Goal: Task Accomplishment & Management: Manage account settings

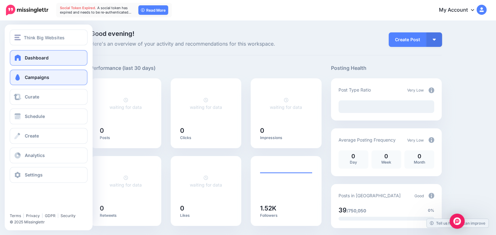
click at [16, 76] on span at bounding box center [18, 77] width 8 height 6
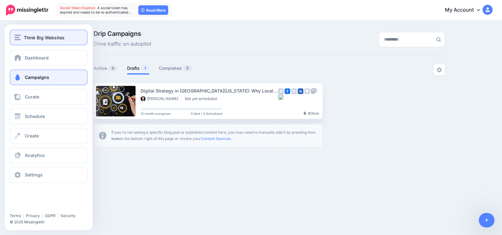
click at [21, 40] on div "Think Big Websites" at bounding box center [48, 37] width 68 height 7
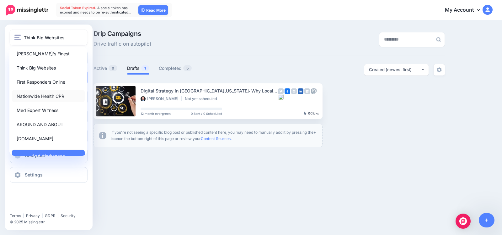
scroll to position [24, 0]
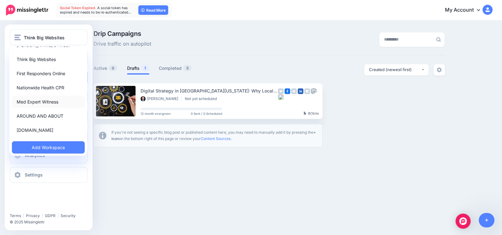
click at [40, 102] on link "Med Expert Witness" at bounding box center [48, 101] width 73 height 12
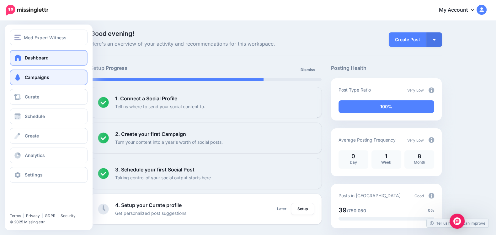
click at [46, 78] on span "Campaigns" at bounding box center [37, 76] width 24 height 5
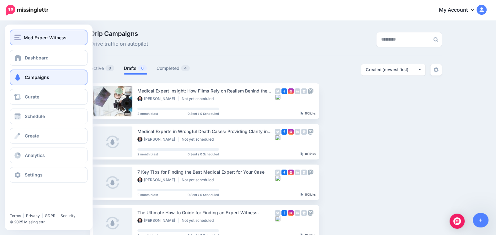
click at [22, 37] on div "Med Expert Witness" at bounding box center [48, 37] width 68 height 7
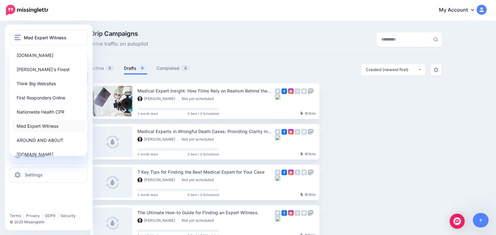
click at [37, 126] on link "Med Expert Witness" at bounding box center [48, 126] width 73 height 12
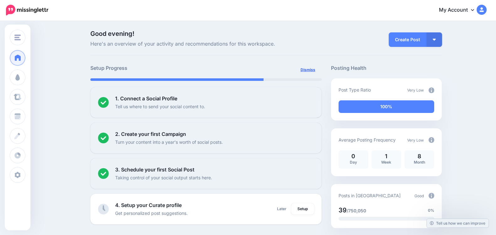
click at [317, 69] on link "Dismiss" at bounding box center [308, 69] width 22 height 11
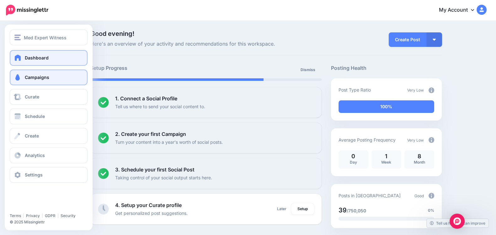
click at [15, 75] on span at bounding box center [18, 77] width 8 height 6
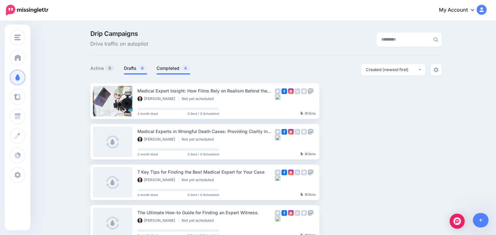
click at [181, 68] on link "Completed 4" at bounding box center [174, 68] width 34 height 8
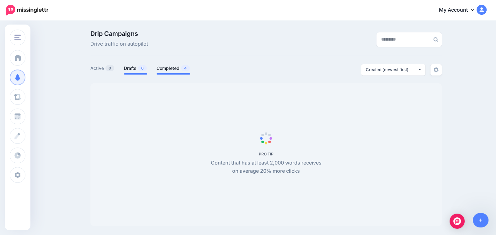
click at [142, 67] on span "6" at bounding box center [142, 68] width 9 height 6
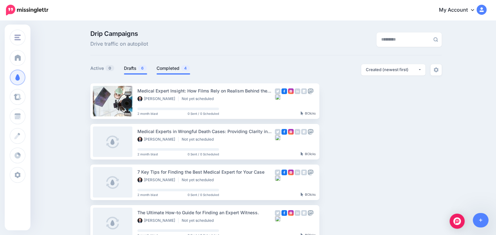
click at [171, 65] on link "Completed 4" at bounding box center [174, 68] width 34 height 8
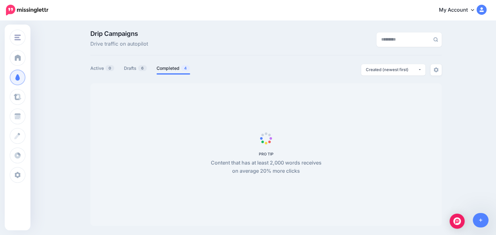
click at [232, 50] on div "Drip Campaigns Drive traffic on autopilot" at bounding box center [266, 42] width 352 height 25
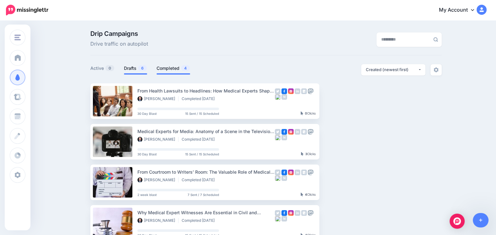
click at [134, 71] on link "Drafts 6" at bounding box center [135, 68] width 23 height 8
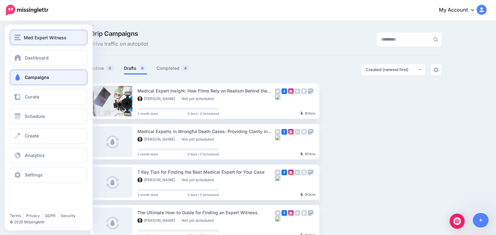
click at [17, 41] on button "Med Expert Witness" at bounding box center [49, 38] width 78 height 16
click at [29, 39] on span "Med Expert Witness" at bounding box center [45, 37] width 43 height 7
click at [16, 39] on img "button" at bounding box center [17, 38] width 6 height 6
click at [15, 40] on img "button" at bounding box center [17, 38] width 6 height 6
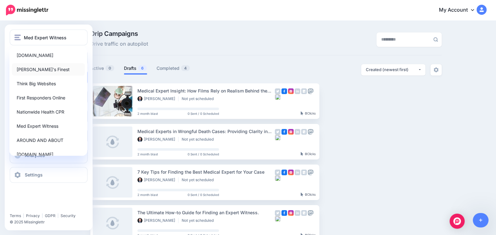
click at [33, 68] on link "[PERSON_NAME]'s Finest" at bounding box center [48, 69] width 73 height 12
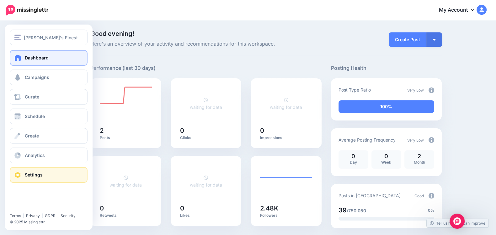
click at [14, 179] on link "Settings" at bounding box center [49, 175] width 78 height 16
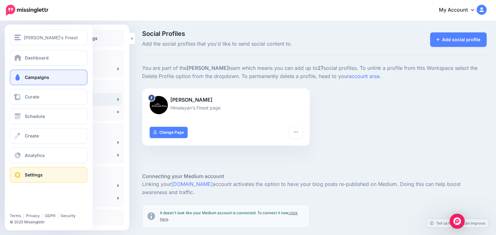
click at [17, 78] on span at bounding box center [18, 77] width 8 height 6
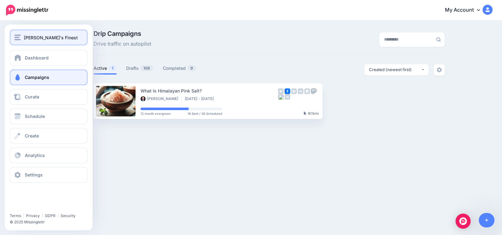
click at [17, 40] on img "button" at bounding box center [17, 38] width 6 height 6
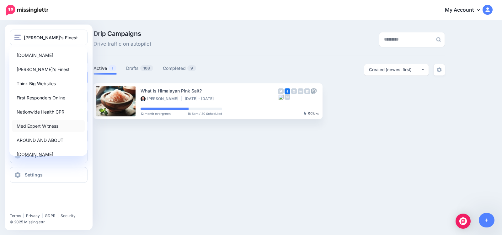
click at [30, 123] on link "Med Expert Witness" at bounding box center [48, 126] width 73 height 12
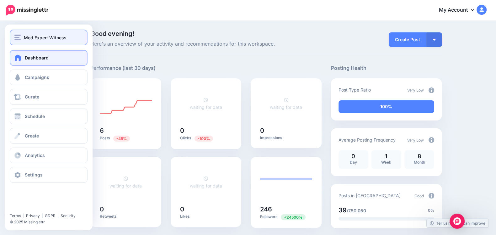
click at [21, 38] on div "Med Expert Witness" at bounding box center [48, 37] width 68 height 7
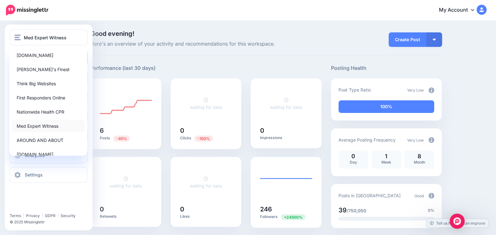
click at [48, 127] on link "Med Expert Witness" at bounding box center [48, 126] width 73 height 12
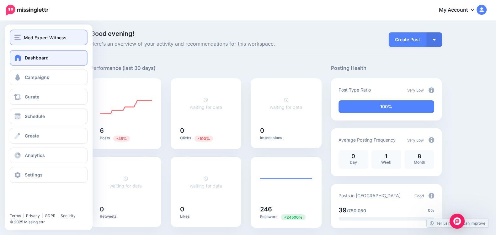
click at [13, 35] on button "Med Expert Witness" at bounding box center [49, 38] width 78 height 16
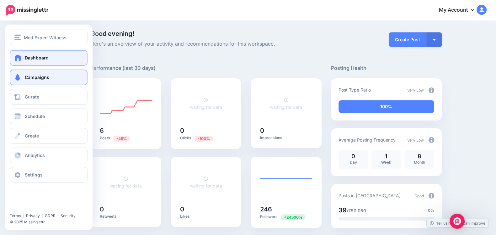
click at [21, 74] on span at bounding box center [18, 77] width 8 height 6
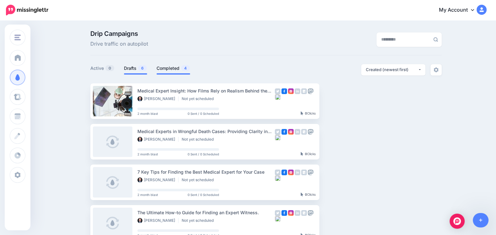
click at [181, 67] on link "Completed 4" at bounding box center [174, 68] width 34 height 8
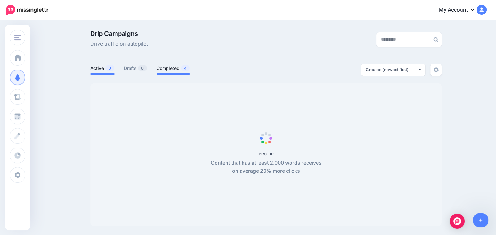
click at [110, 64] on link "Active 0" at bounding box center [102, 68] width 24 height 8
click at [143, 68] on span "6" at bounding box center [142, 68] width 9 height 6
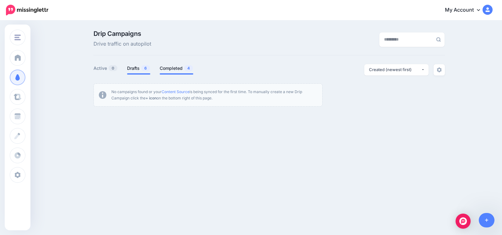
click at [165, 71] on link "Completed 4" at bounding box center [177, 68] width 34 height 8
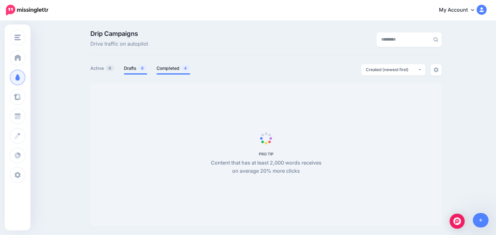
click at [133, 67] on link "Drafts 6" at bounding box center [135, 68] width 23 height 8
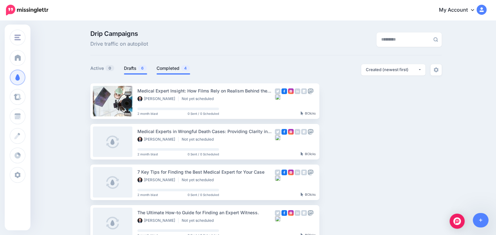
click at [167, 73] on li "Completed 4" at bounding box center [174, 69] width 34 height 10
click at [168, 67] on link "Completed 4" at bounding box center [174, 68] width 34 height 8
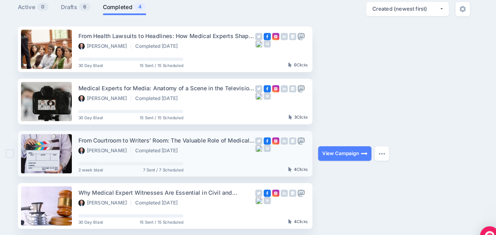
scroll to position [25, 0]
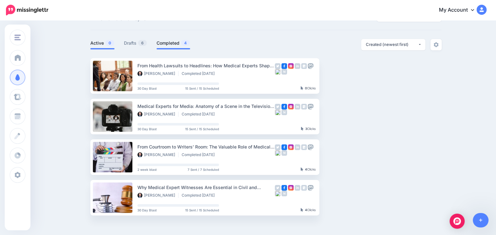
click at [100, 40] on link "Active 0" at bounding box center [102, 43] width 24 height 8
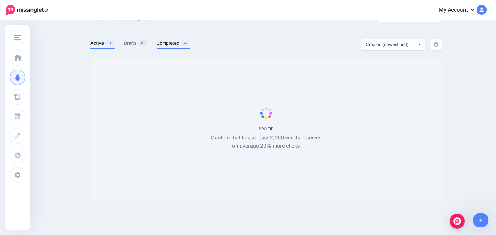
scroll to position [0, 0]
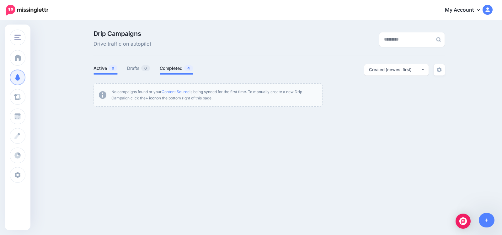
click at [177, 71] on link "Completed 4" at bounding box center [177, 68] width 34 height 8
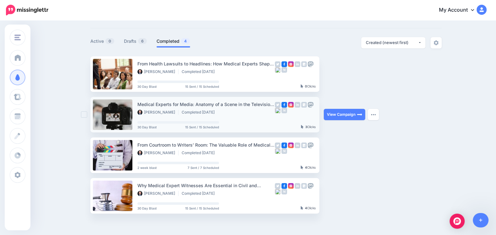
scroll to position [20, 0]
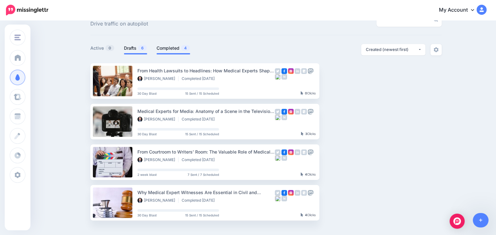
click at [138, 51] on link "Drafts 6" at bounding box center [135, 48] width 23 height 8
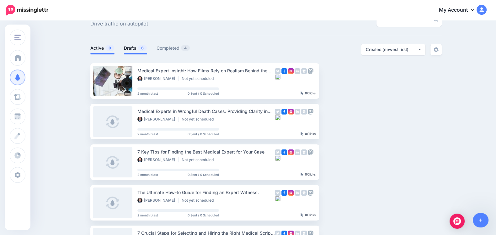
click at [104, 48] on link "Active 0" at bounding box center [102, 48] width 24 height 8
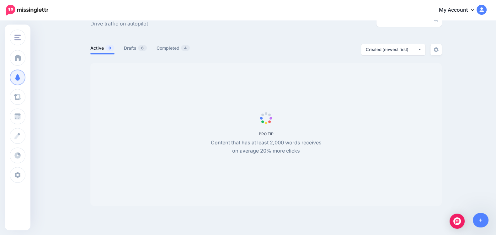
scroll to position [0, 0]
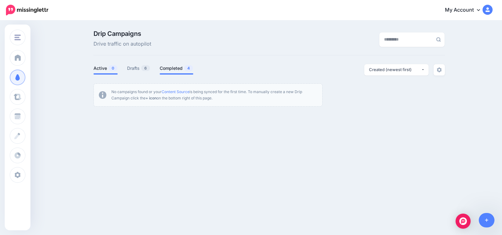
click at [175, 68] on link "Completed 4" at bounding box center [177, 68] width 34 height 8
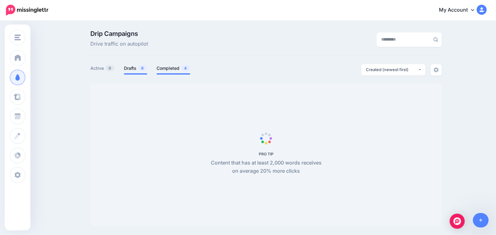
click at [128, 69] on link "Drafts 6" at bounding box center [135, 68] width 23 height 8
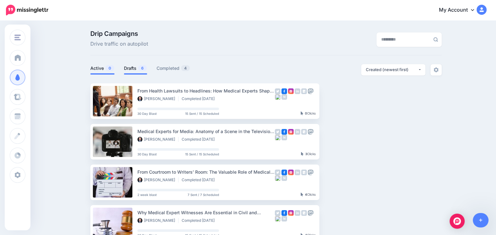
click at [102, 66] on link "Active 0" at bounding box center [102, 68] width 24 height 8
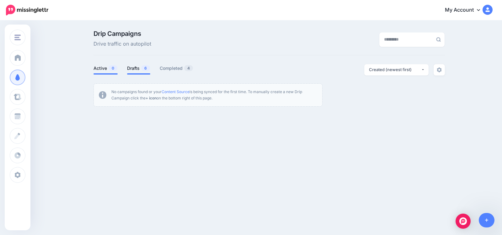
click at [141, 64] on link "Drafts 6" at bounding box center [138, 68] width 23 height 8
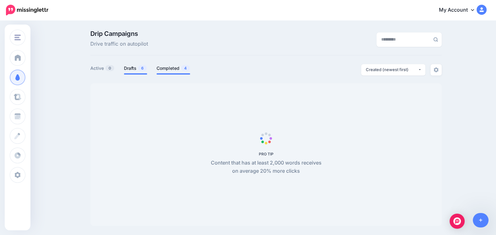
click at [172, 65] on link "Completed 4" at bounding box center [174, 68] width 34 height 8
click at [138, 65] on link "Drafts 6" at bounding box center [135, 68] width 23 height 8
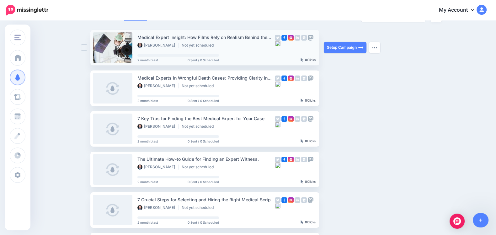
scroll to position [56, 0]
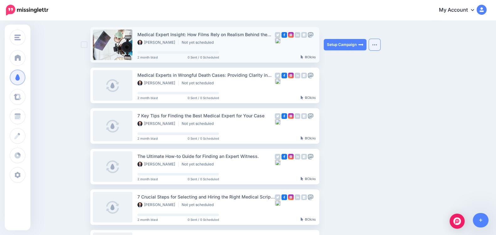
click at [377, 44] on img "button" at bounding box center [374, 45] width 5 height 2
click at [403, 52] on ul "Medical Expert Insight: How Films Rely on Realism Behind the Medicine [PERSON_N…" at bounding box center [266, 160] width 352 height 266
click at [377, 45] on img "button" at bounding box center [374, 45] width 5 height 2
click at [393, 44] on ul "Medical Expert Insight: How Films Rely on Realism Behind the Medicine [PERSON_N…" at bounding box center [266, 160] width 352 height 266
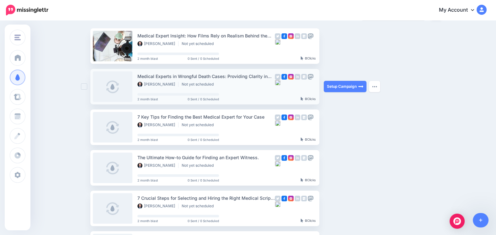
scroll to position [55, 0]
